Goal: Transaction & Acquisition: Download file/media

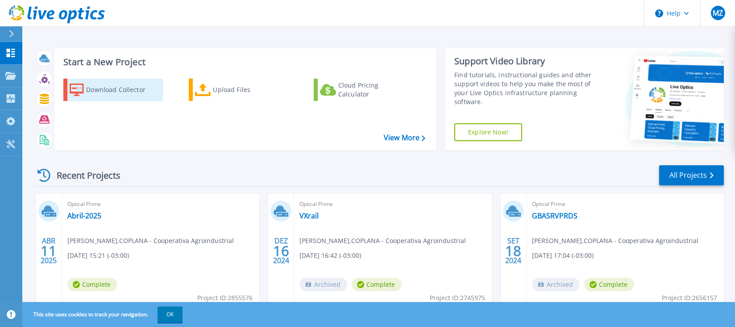
click at [129, 90] on div "Download Collector" at bounding box center [121, 90] width 71 height 18
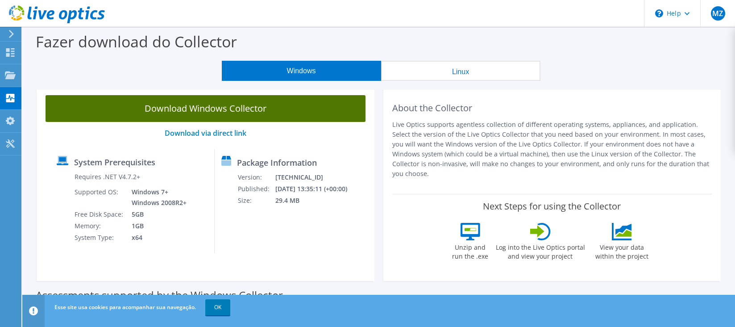
click at [206, 105] on link "Download Windows Collector" at bounding box center [206, 108] width 320 height 27
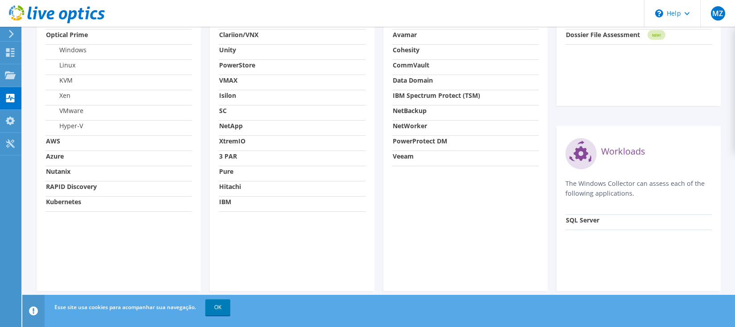
scroll to position [277, 0]
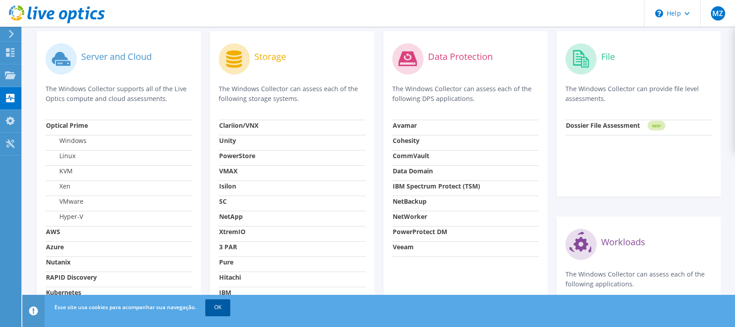
click at [227, 309] on link "OK" at bounding box center [217, 307] width 25 height 16
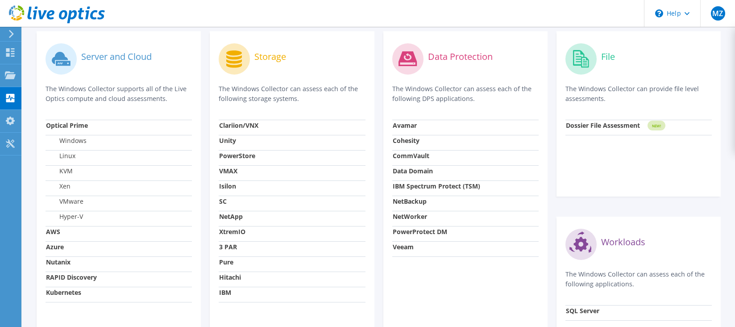
scroll to position [54, 0]
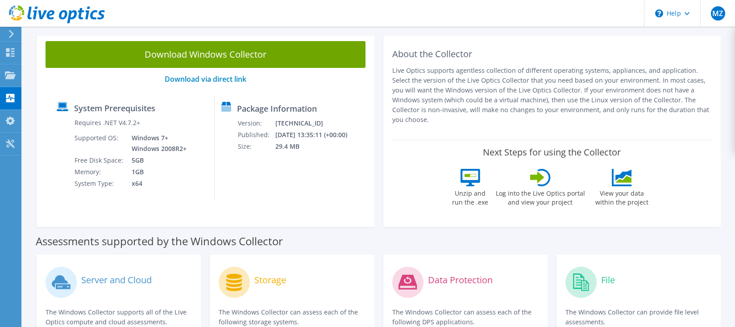
click at [41, 17] on use at bounding box center [57, 14] width 96 height 18
